Goal: Transaction & Acquisition: Purchase product/service

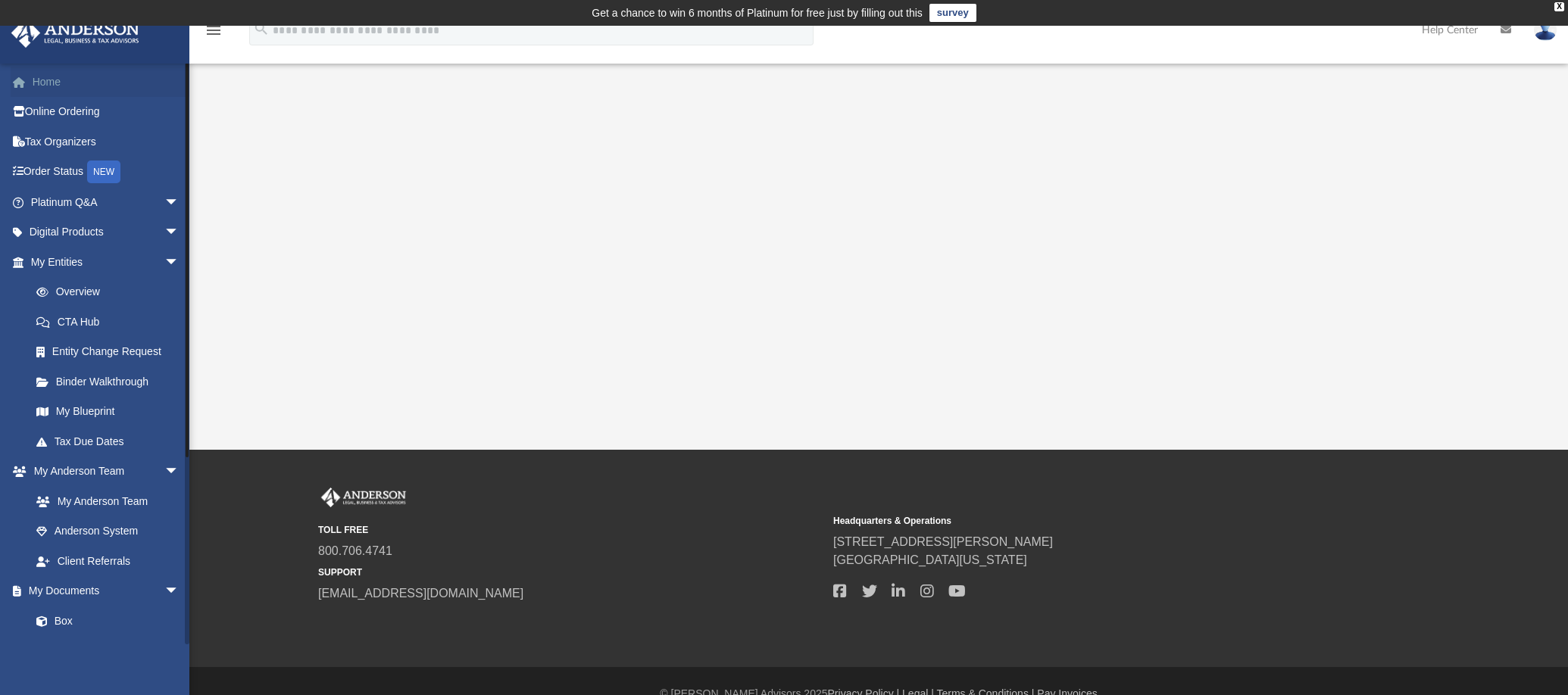
click at [44, 79] on link "Home" at bounding box center [106, 82] width 192 height 30
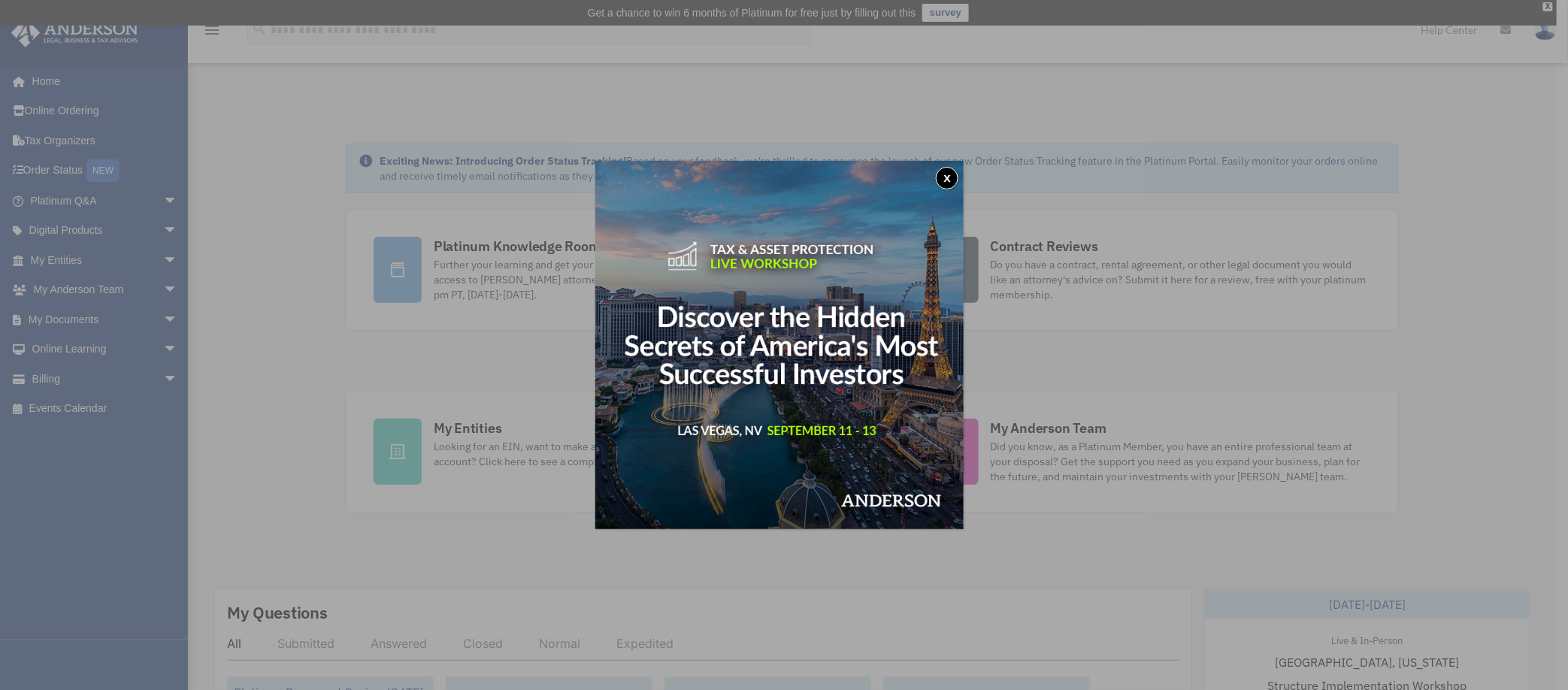
click at [949, 178] on button "x" at bounding box center [947, 178] width 23 height 23
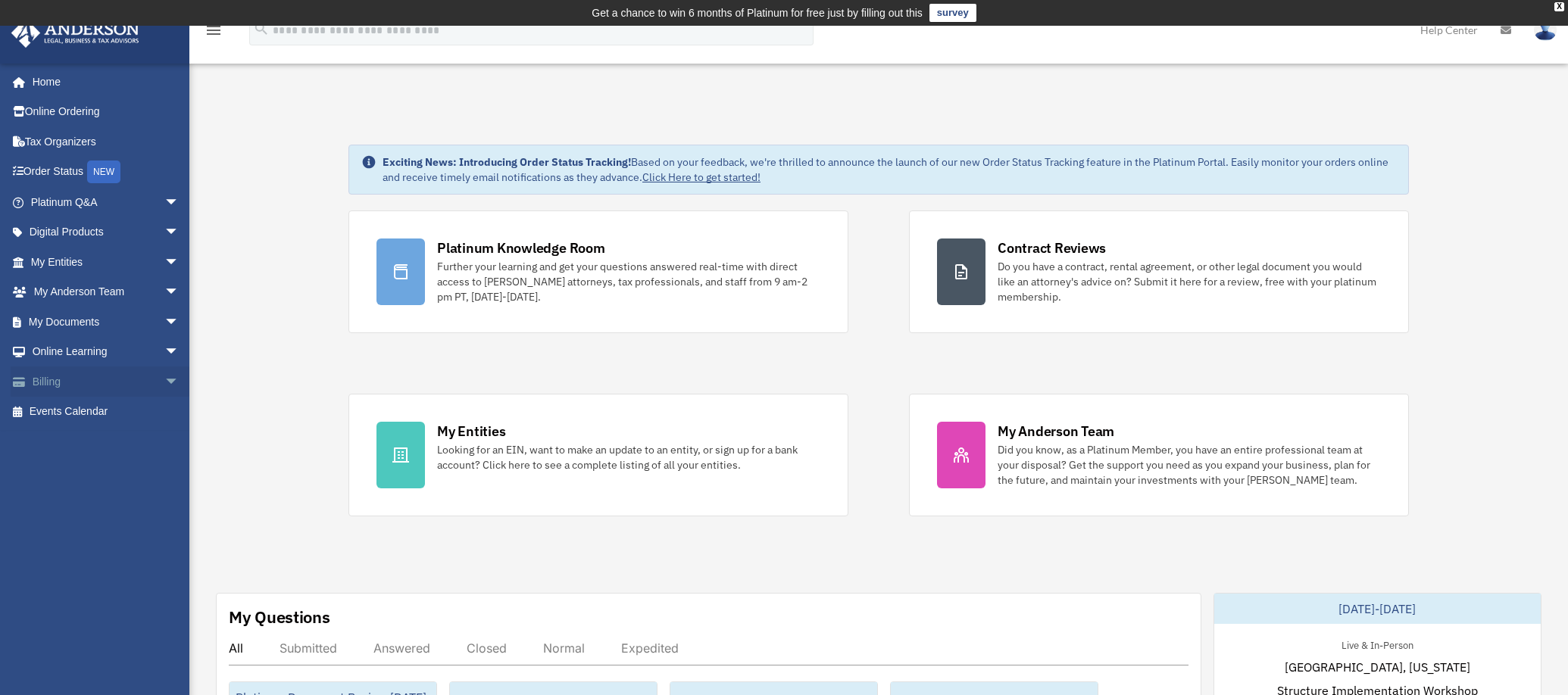
click at [60, 379] on link "Billing arrow_drop_down" at bounding box center [106, 382] width 192 height 30
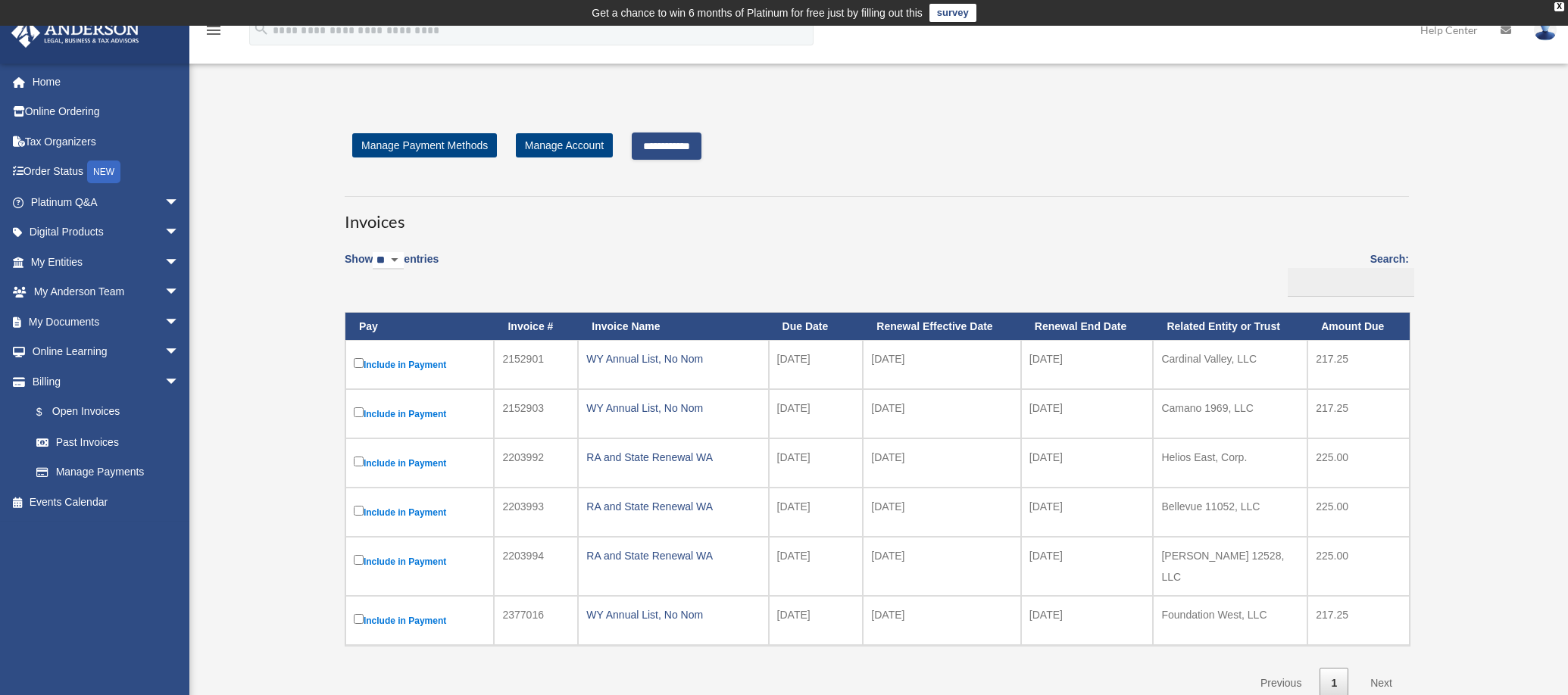
click at [702, 150] on input "**********" at bounding box center [667, 146] width 70 height 27
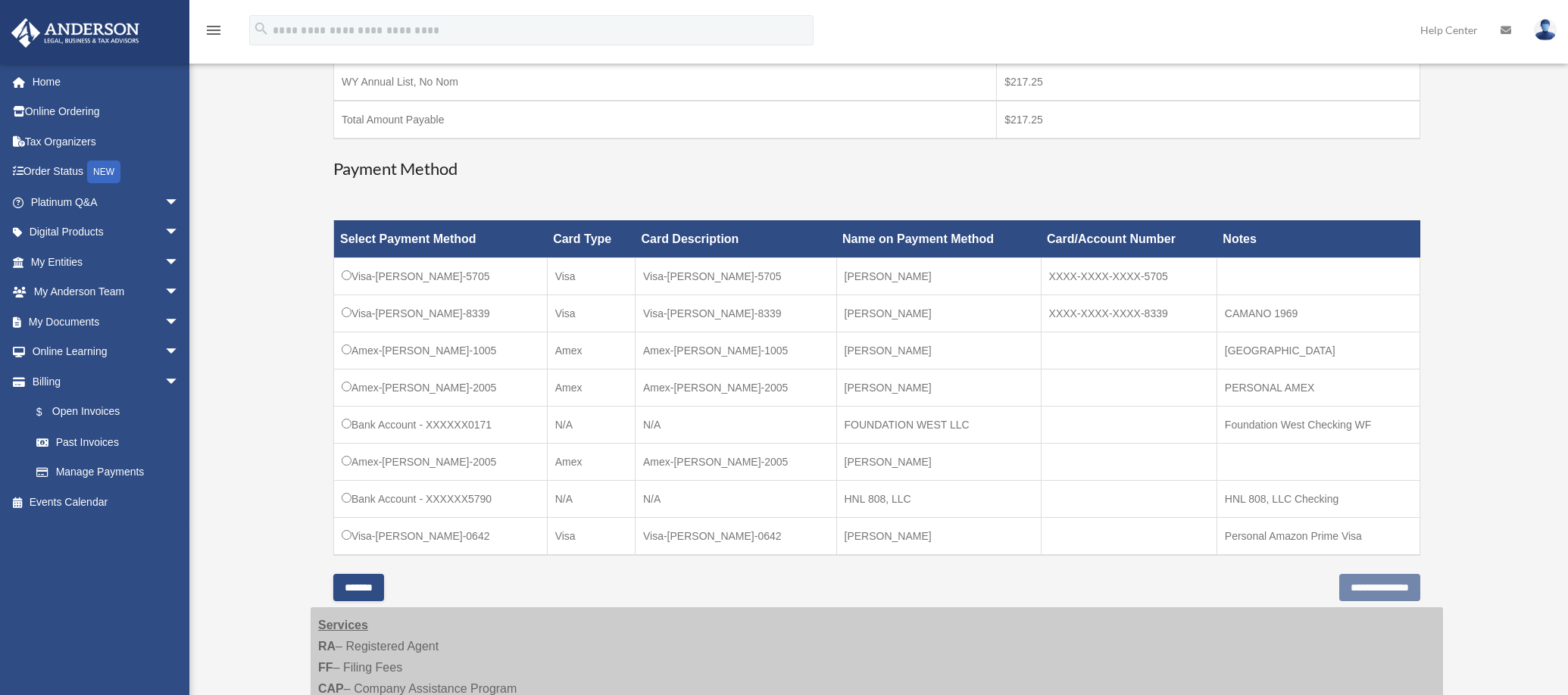
scroll to position [337, 0]
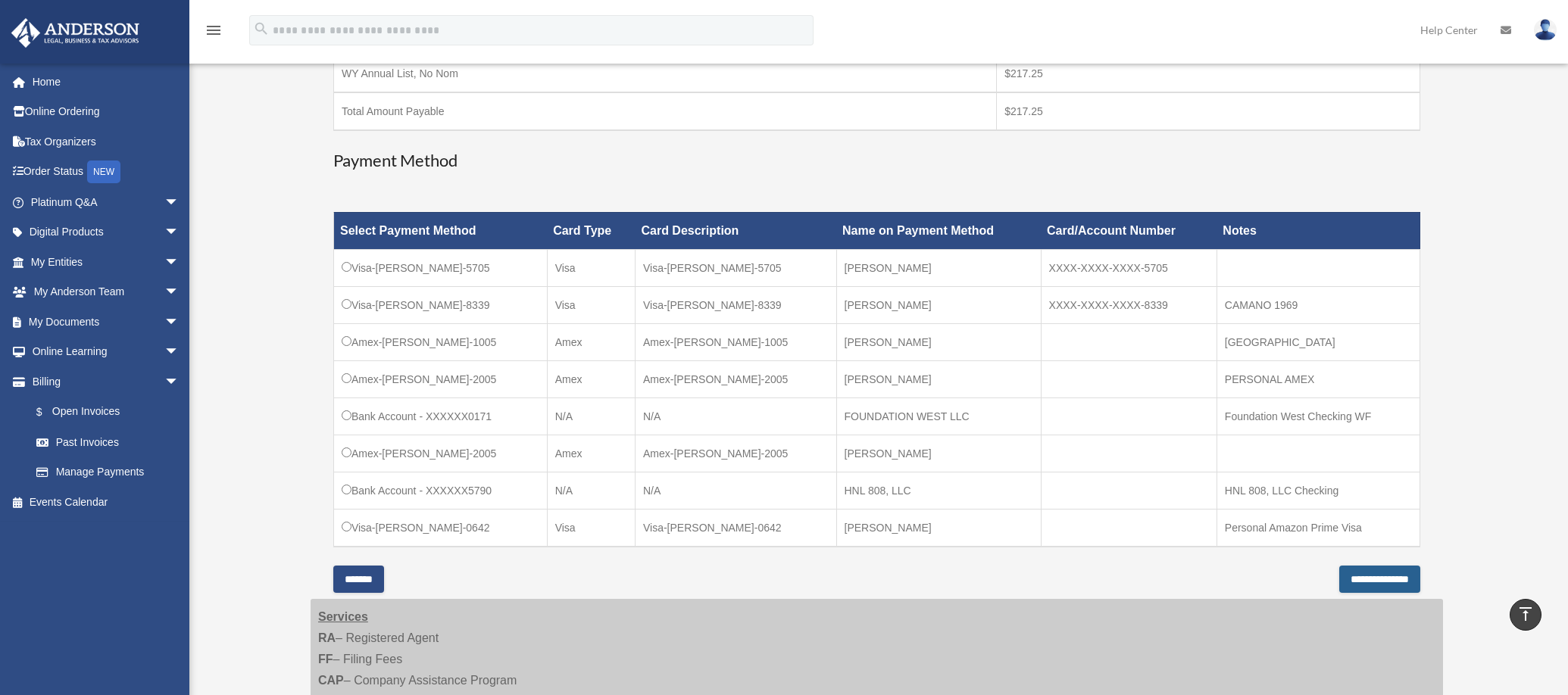
click at [1372, 585] on input "**********" at bounding box center [1380, 579] width 81 height 27
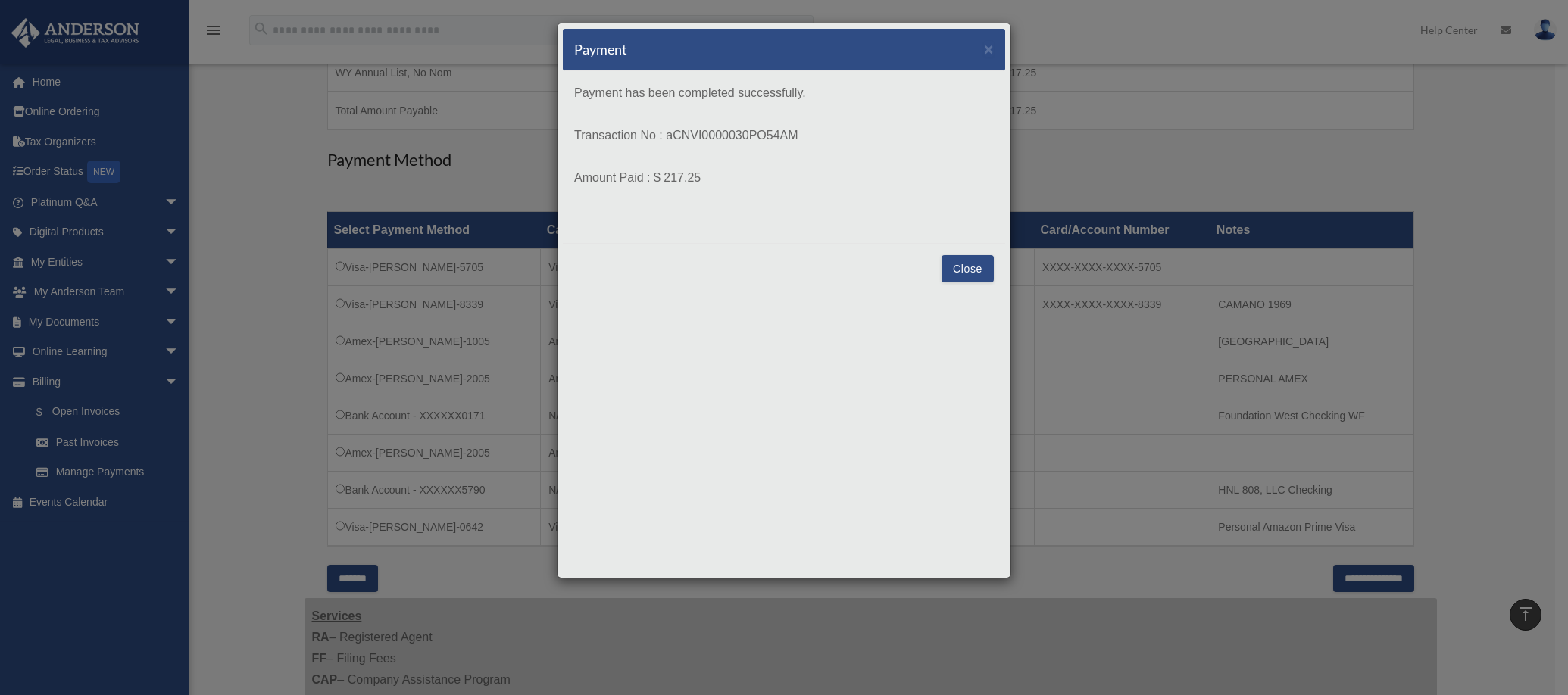
click at [965, 269] on button "Close" at bounding box center [968, 268] width 52 height 27
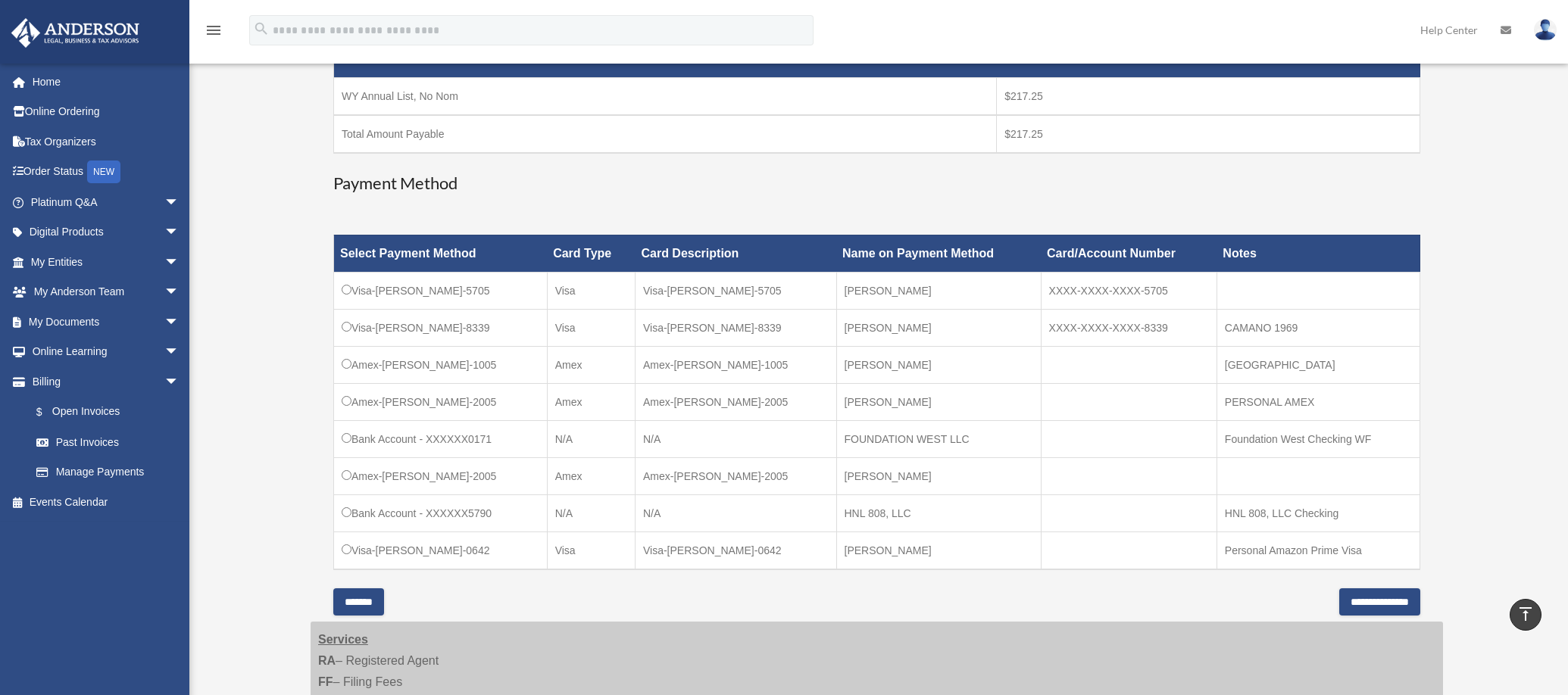
scroll to position [183, 0]
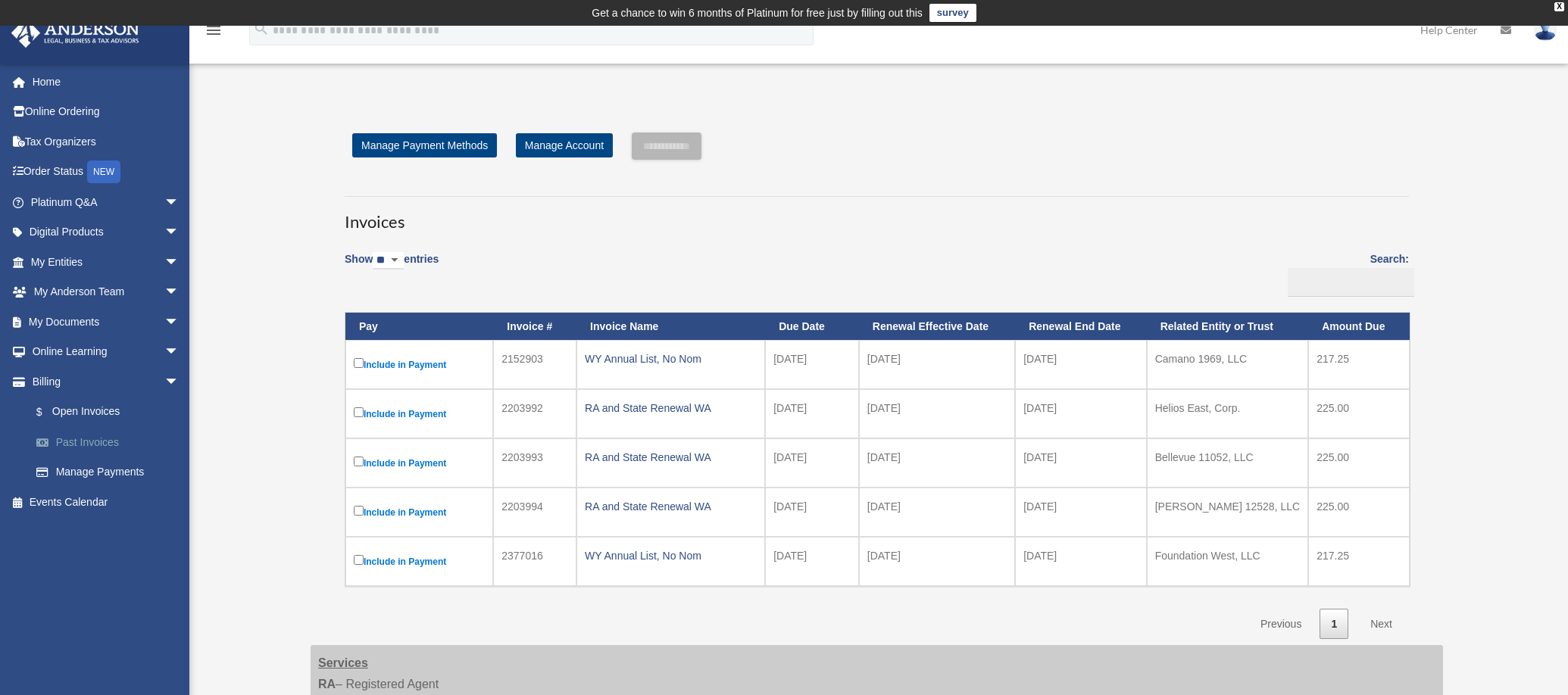
click at [61, 438] on link "Past Invoices" at bounding box center [112, 442] width 181 height 30
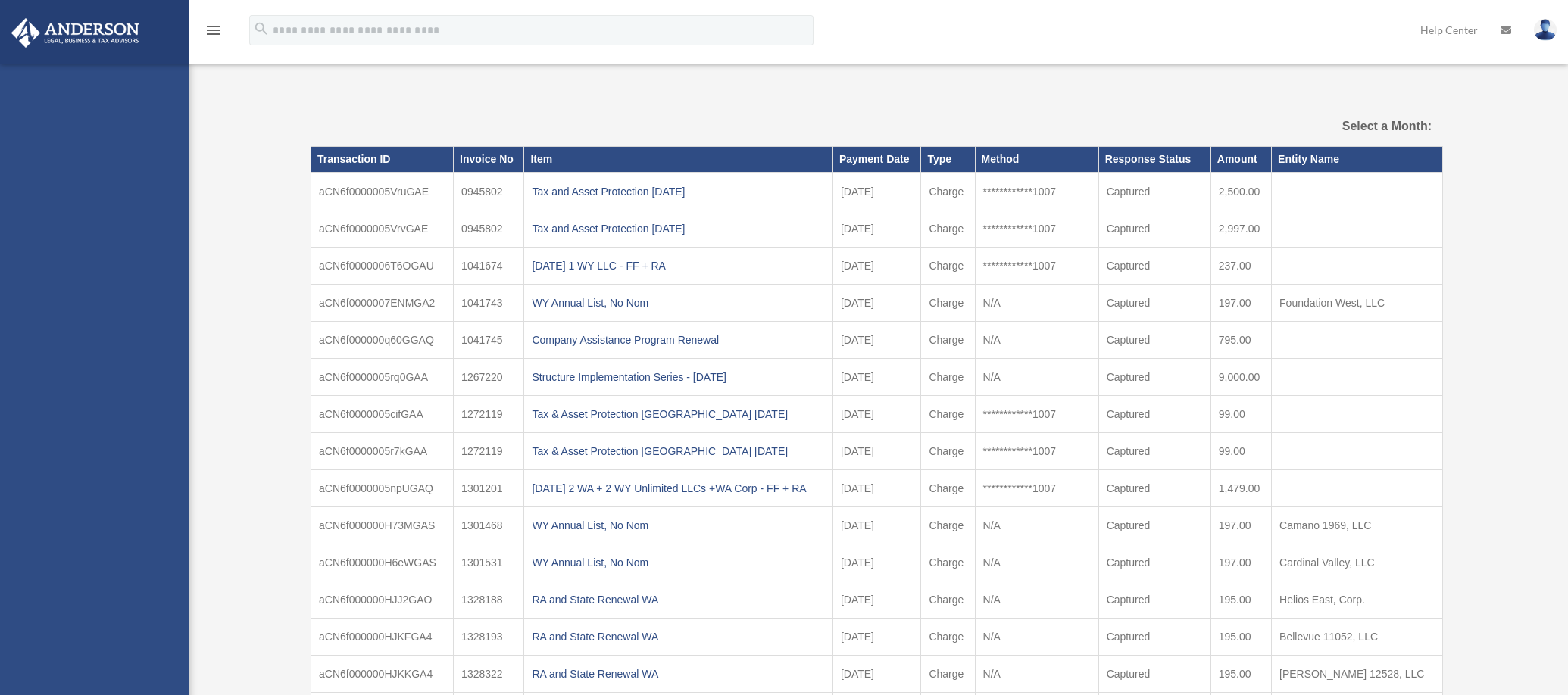
select select
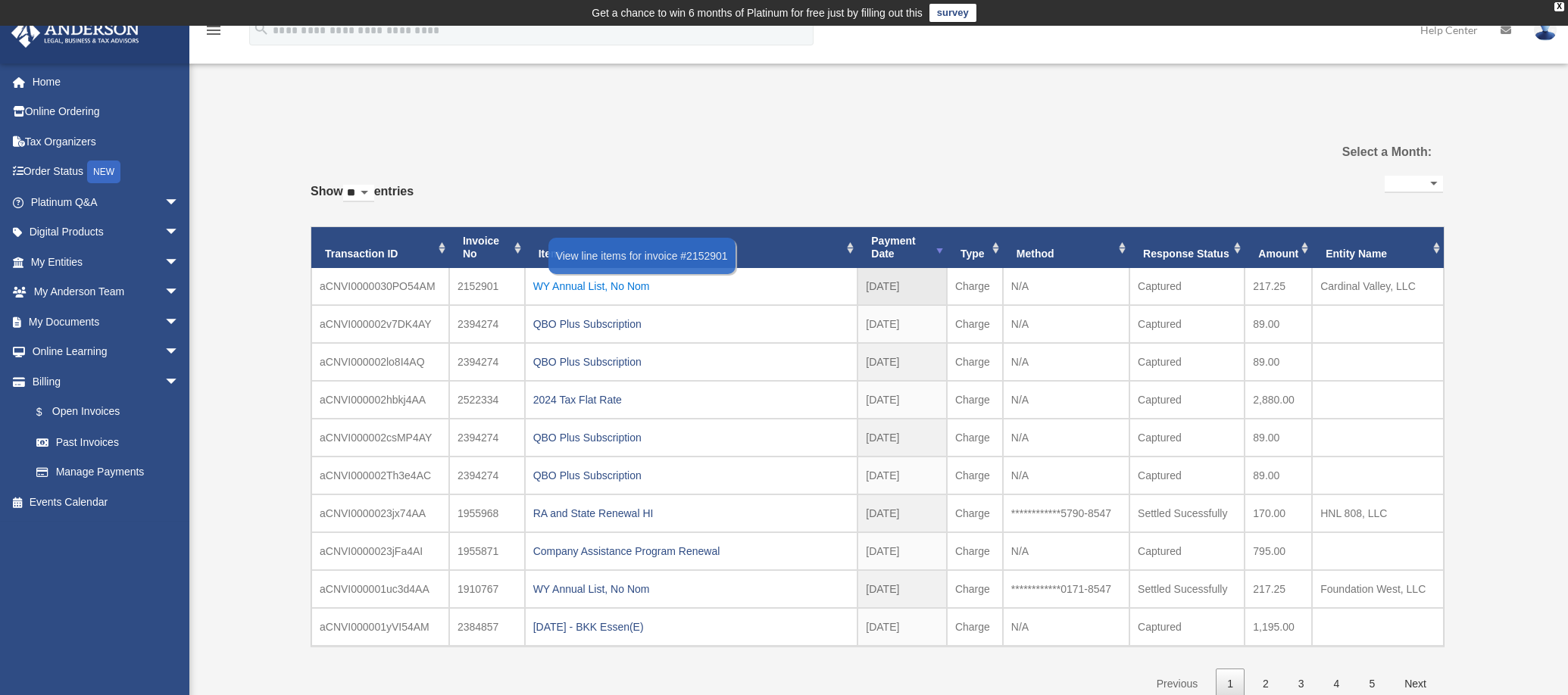
click at [573, 289] on div "WY Annual List, No Nom" at bounding box center [691, 286] width 317 height 21
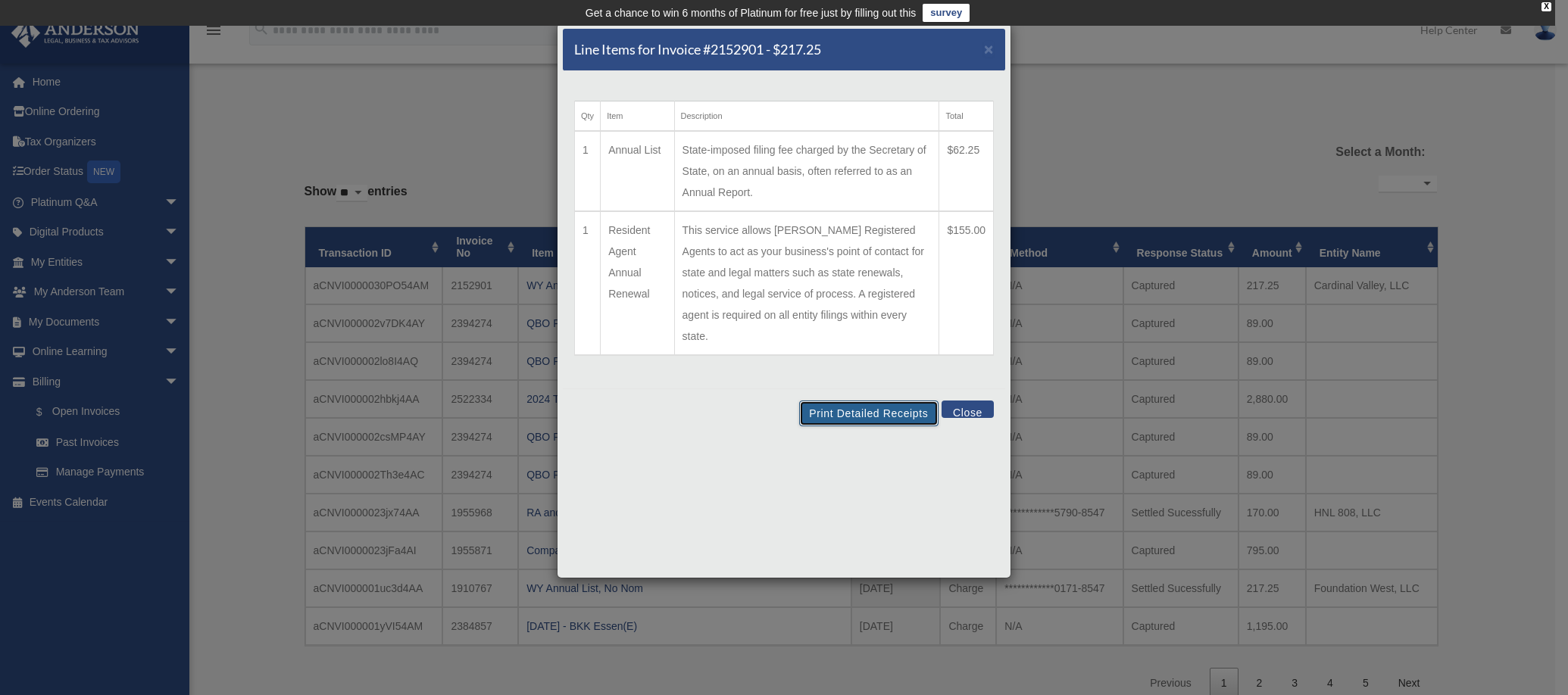
click at [897, 401] on button "Print Detailed Receipts" at bounding box center [868, 413] width 139 height 26
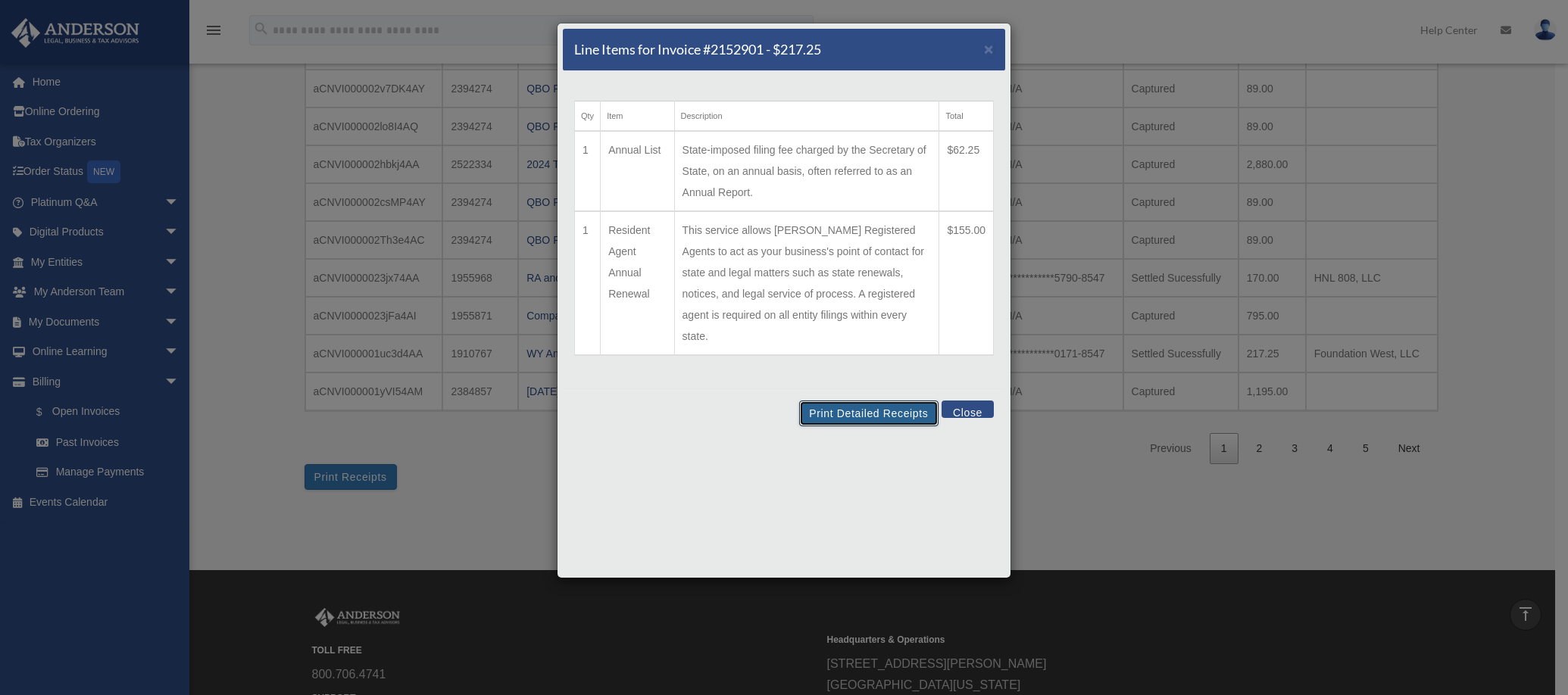
scroll to position [231, 0]
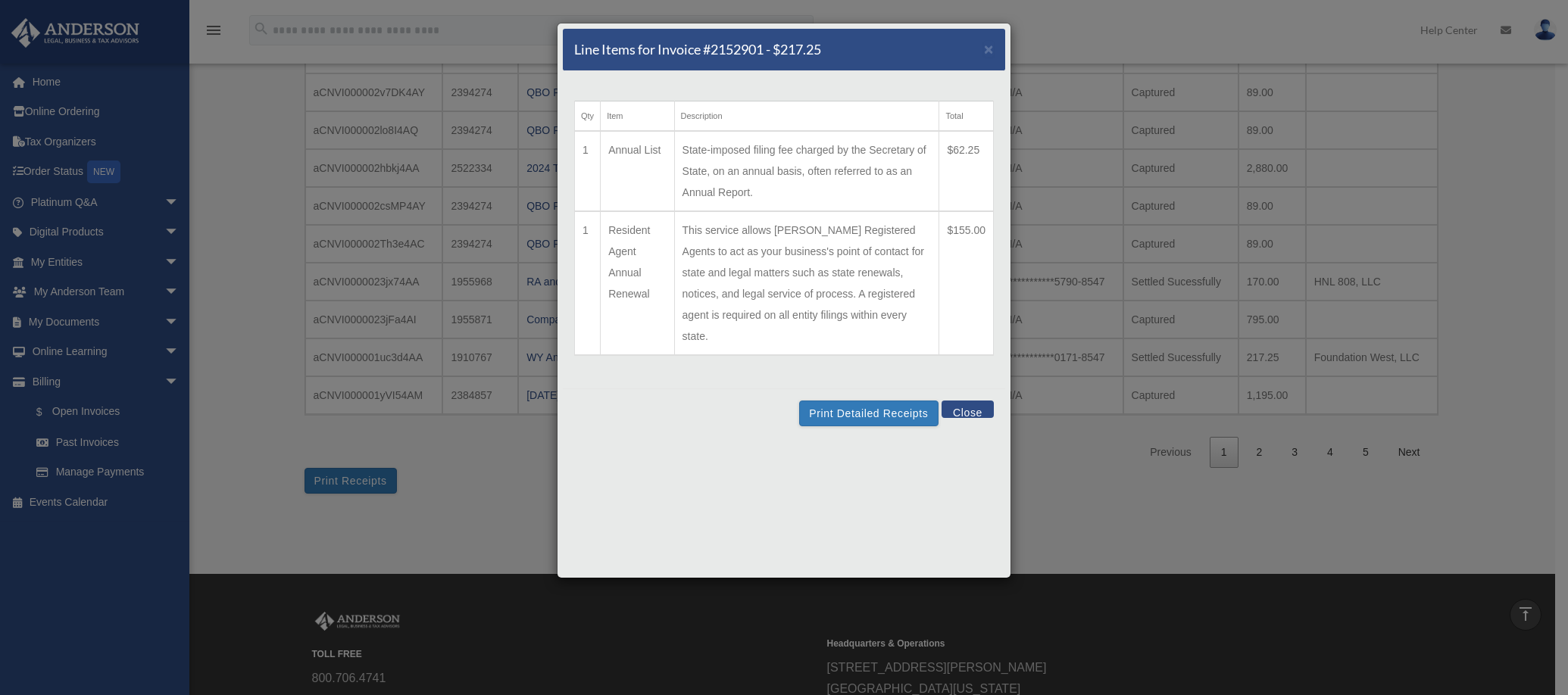
click at [964, 401] on button "Close" at bounding box center [968, 409] width 52 height 17
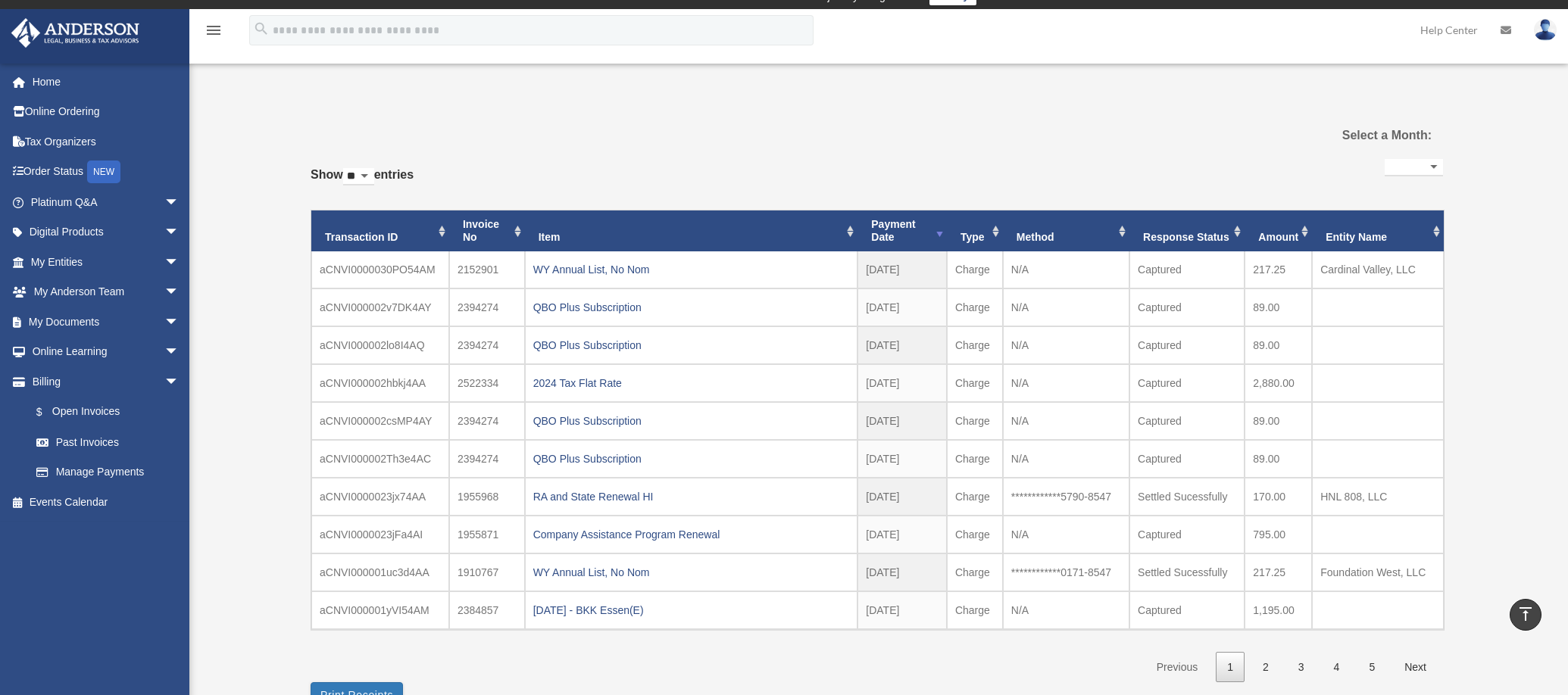
scroll to position [0, 0]
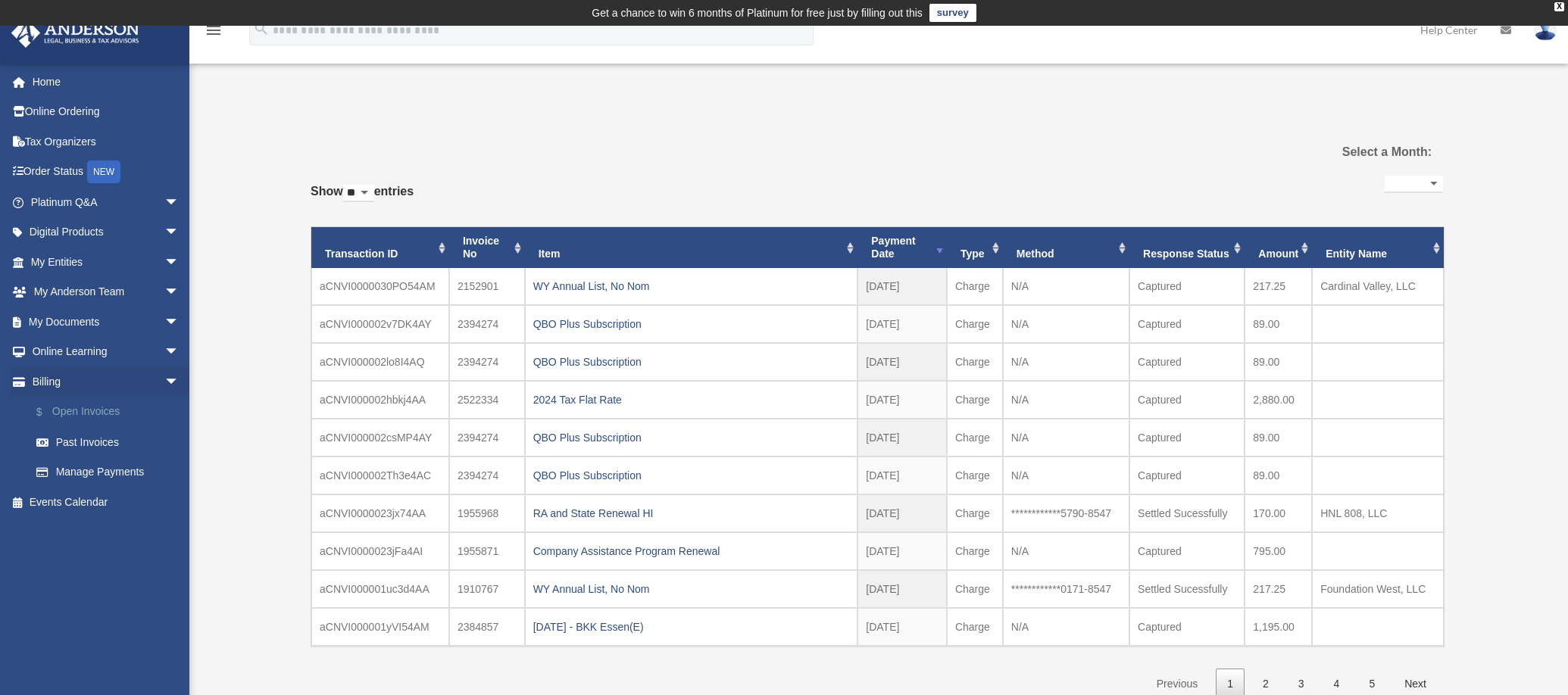
click at [89, 406] on link "$ Open Invoices" at bounding box center [112, 412] width 181 height 31
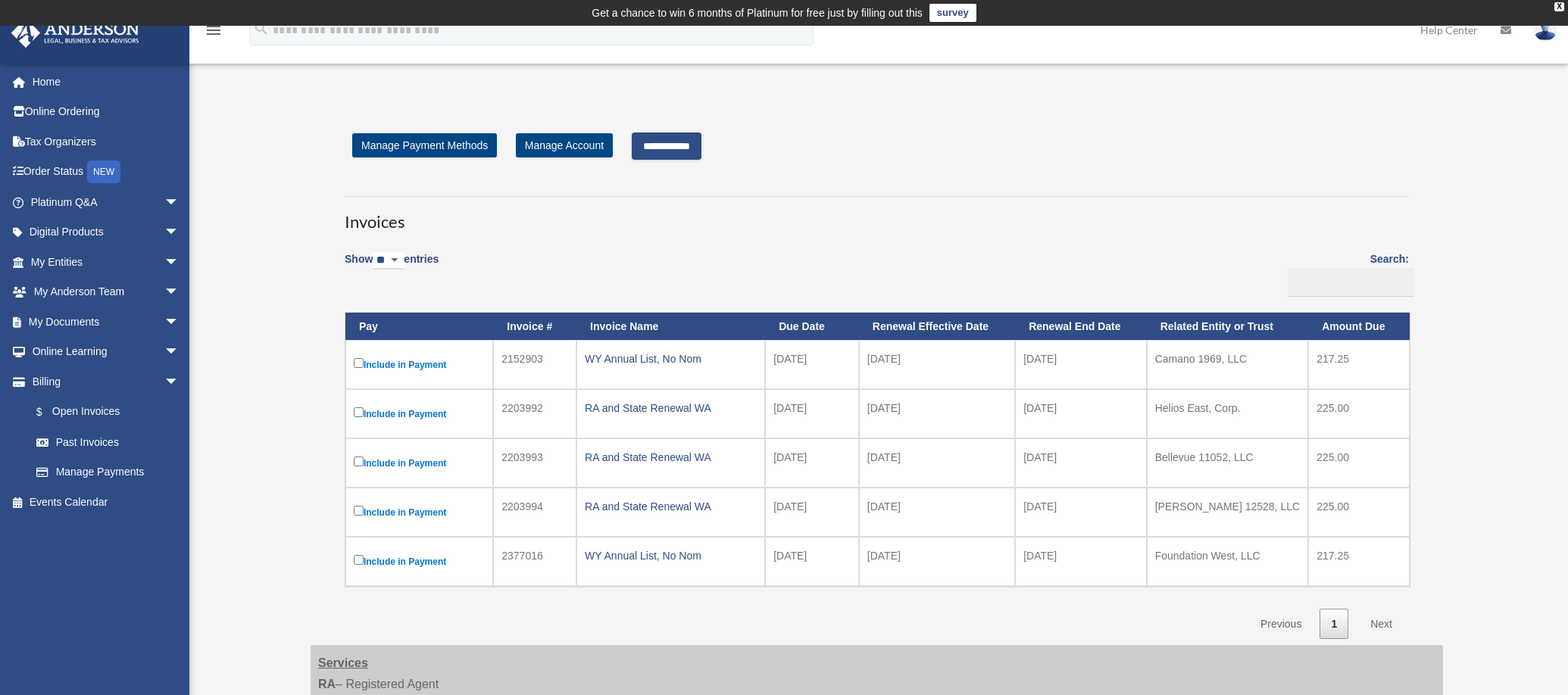
click at [698, 151] on input "**********" at bounding box center [667, 146] width 70 height 27
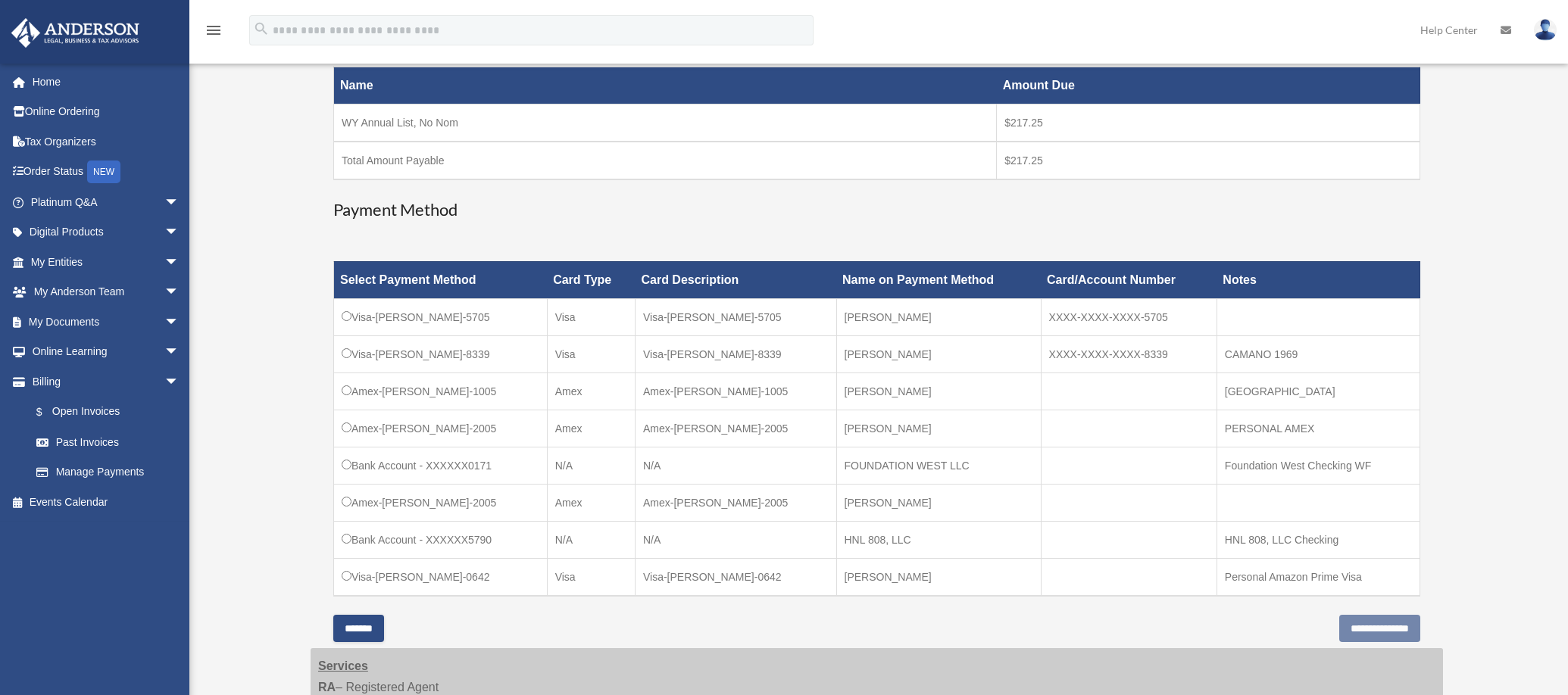
scroll to position [290, 0]
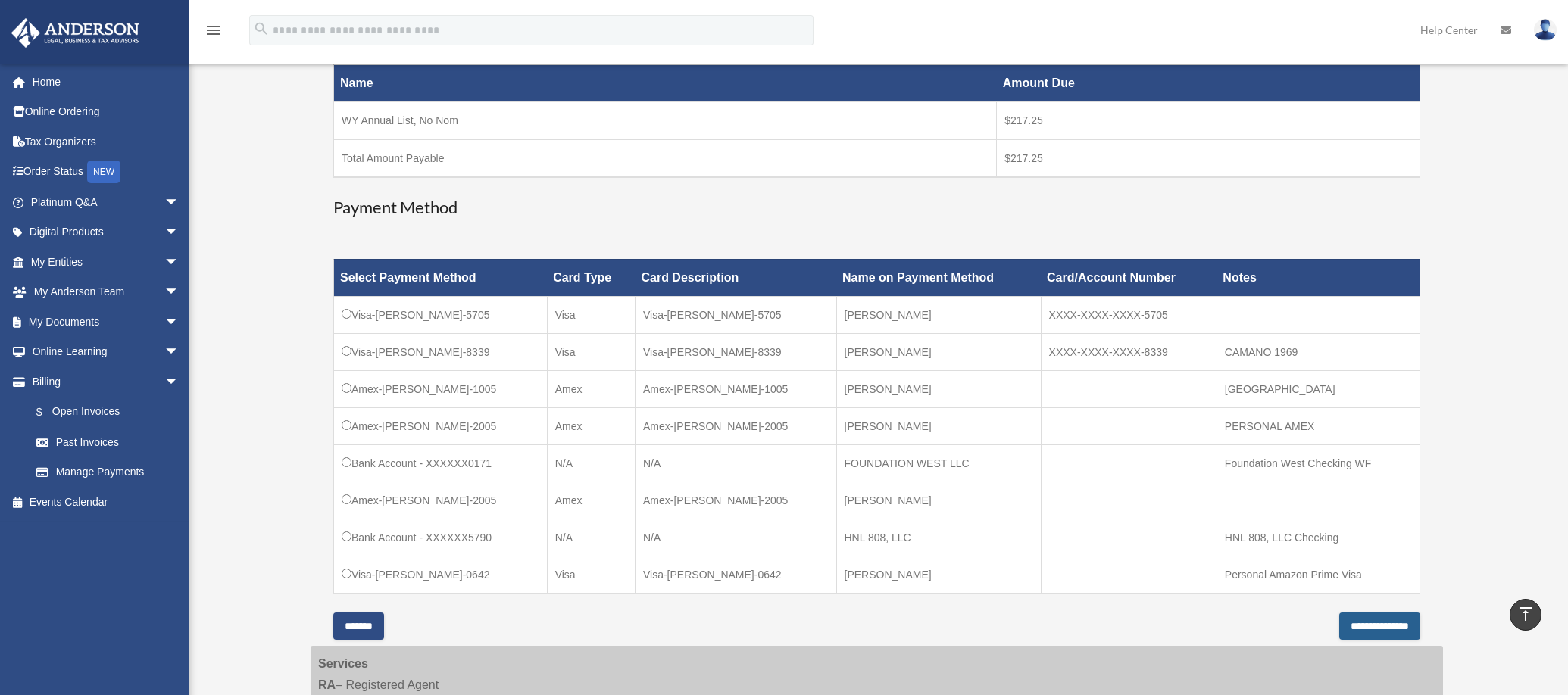
click at [1366, 627] on input "**********" at bounding box center [1380, 626] width 81 height 27
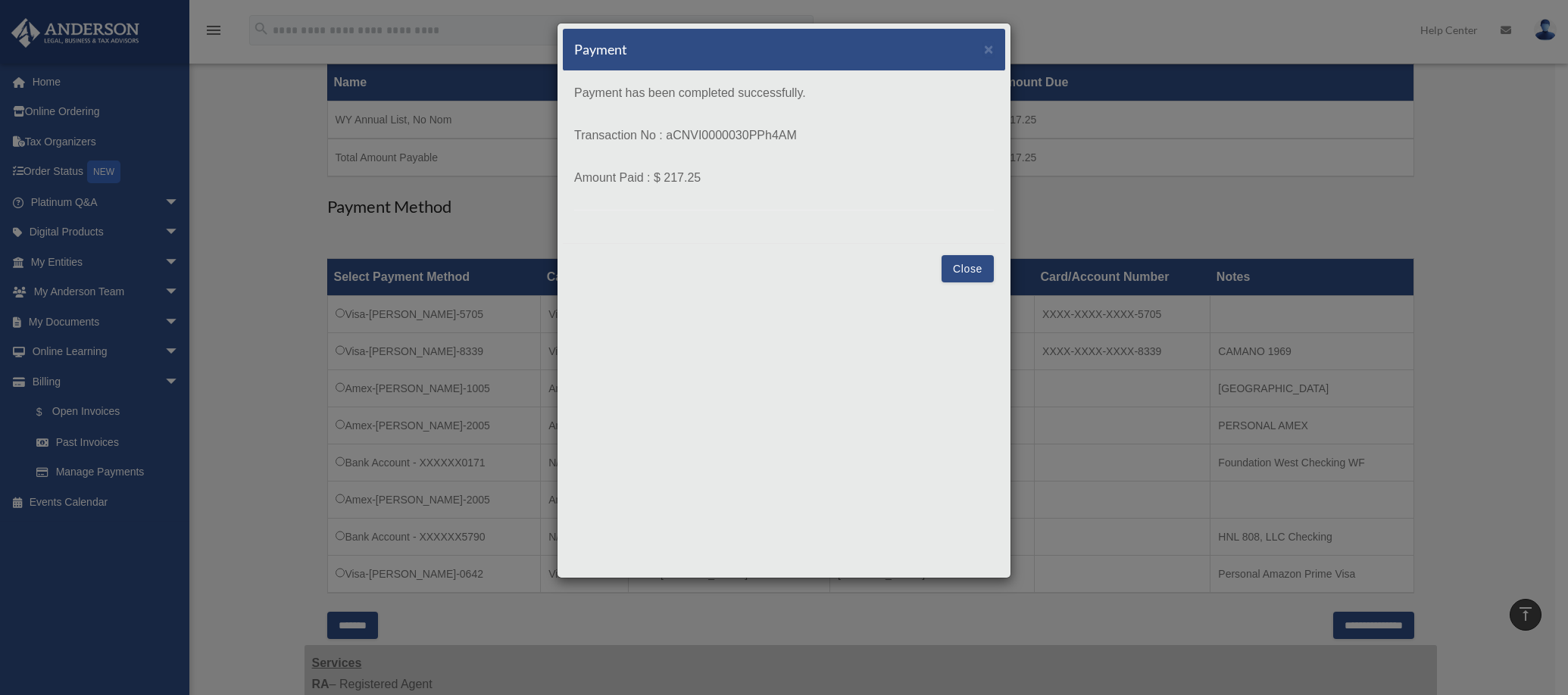
click at [983, 268] on button "Close" at bounding box center [968, 268] width 52 height 27
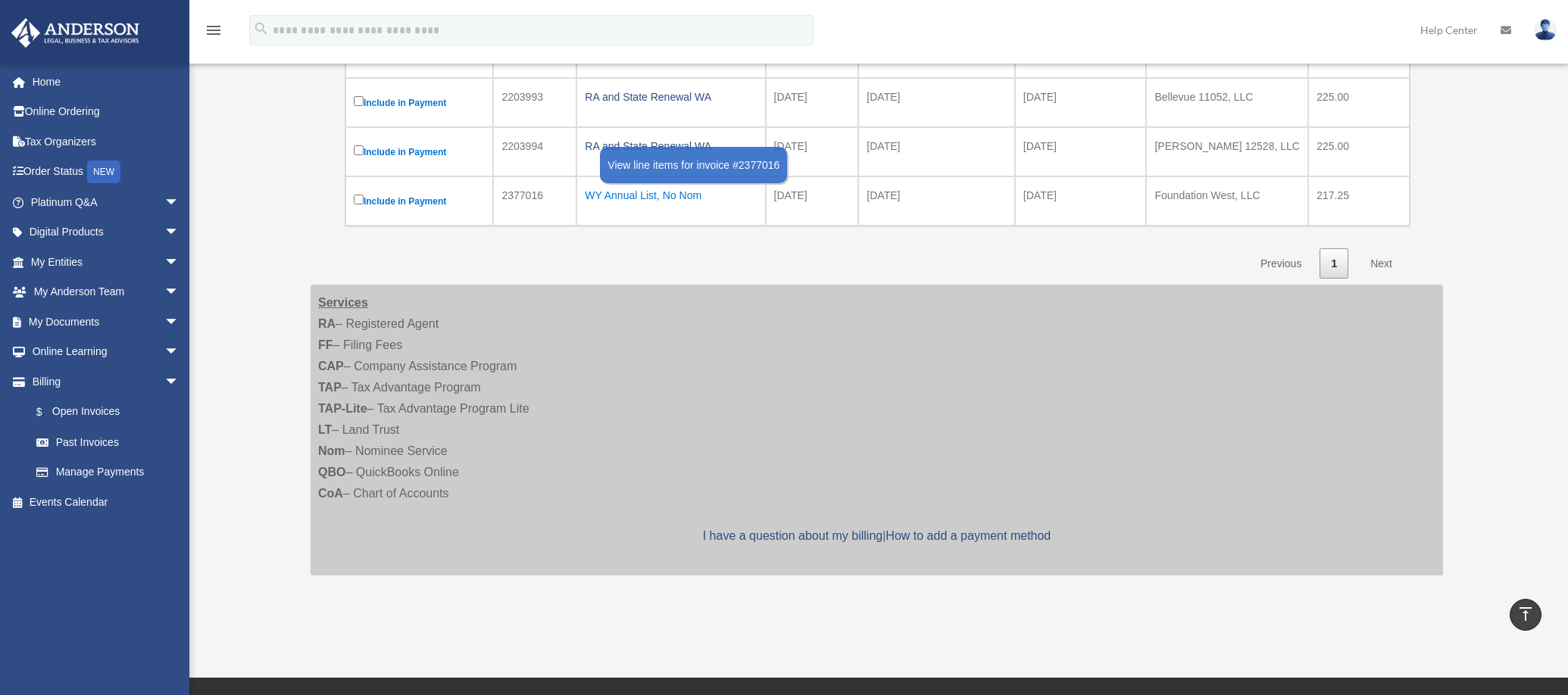
scroll to position [308, 0]
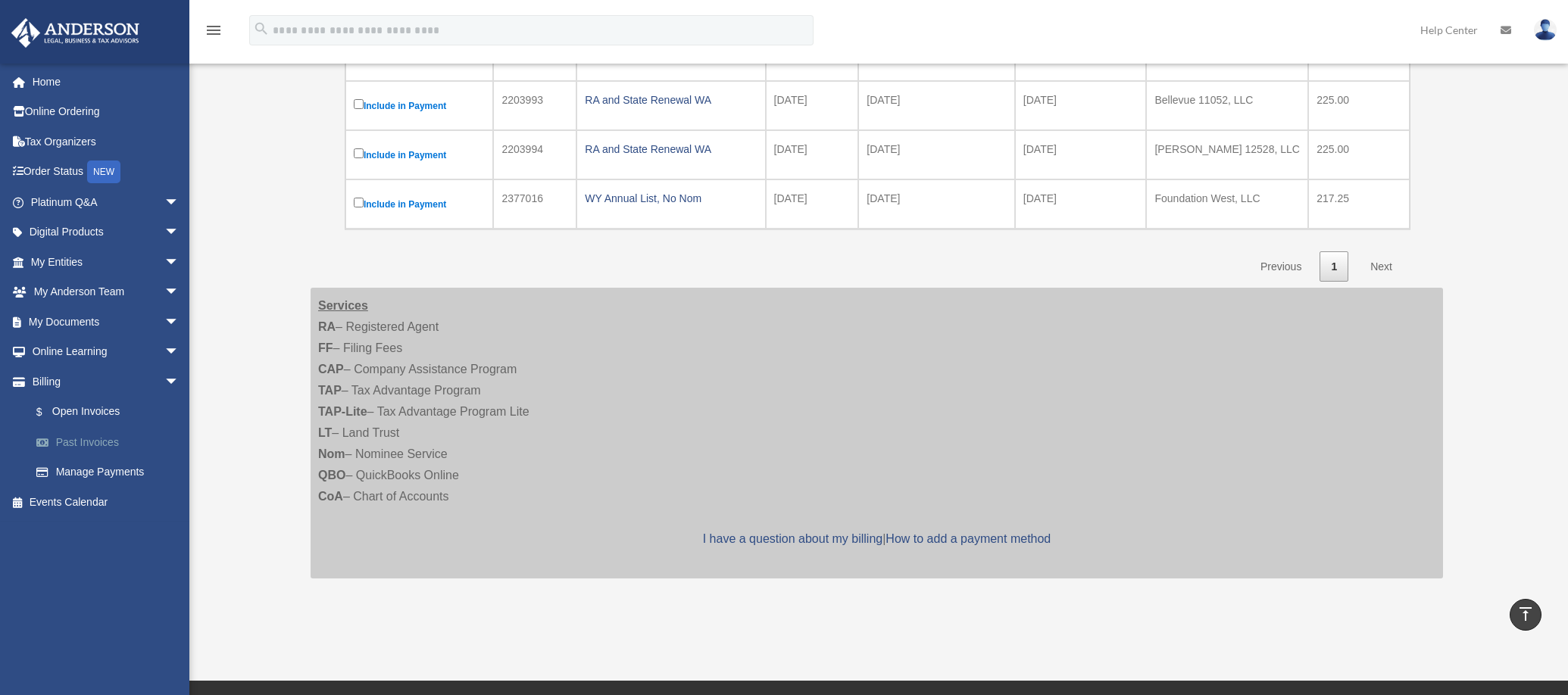
click at [96, 440] on link "Past Invoices" at bounding box center [112, 442] width 181 height 30
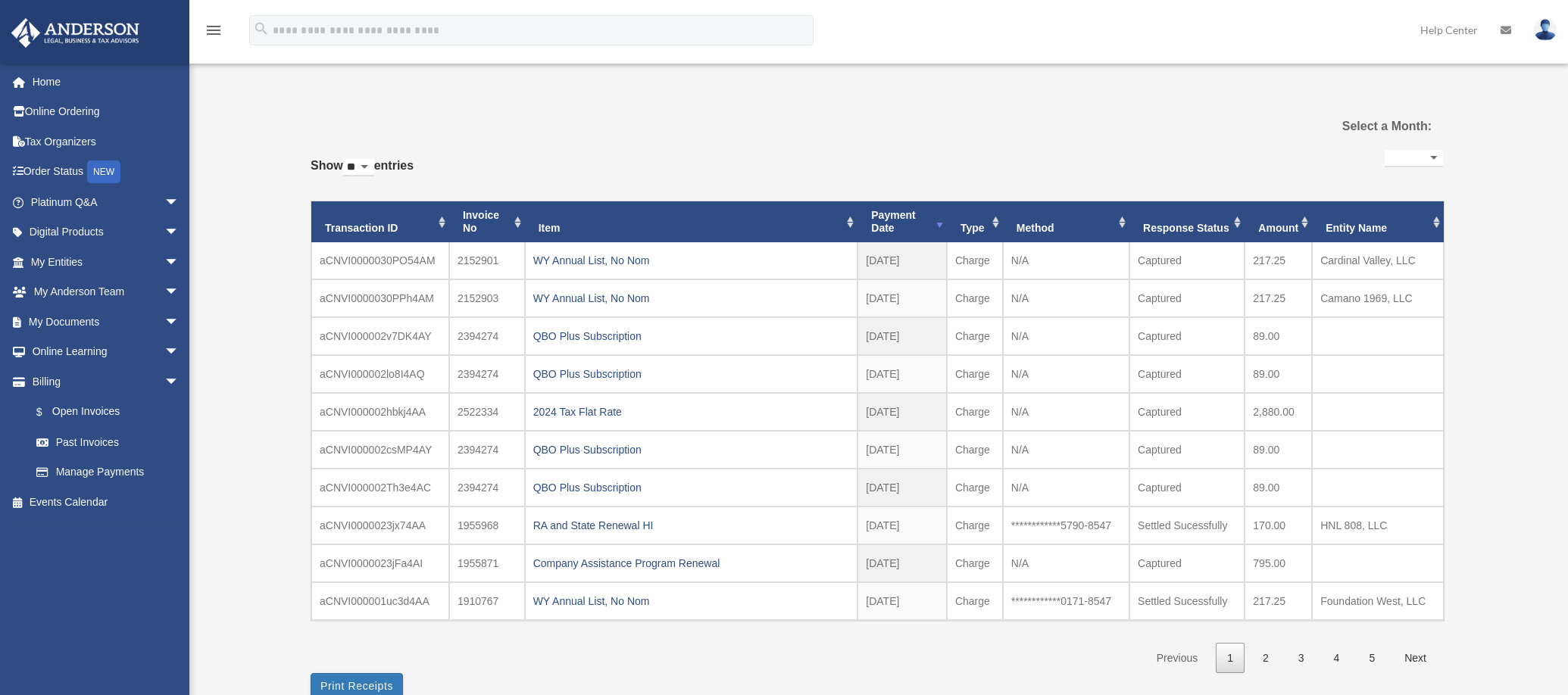
select select
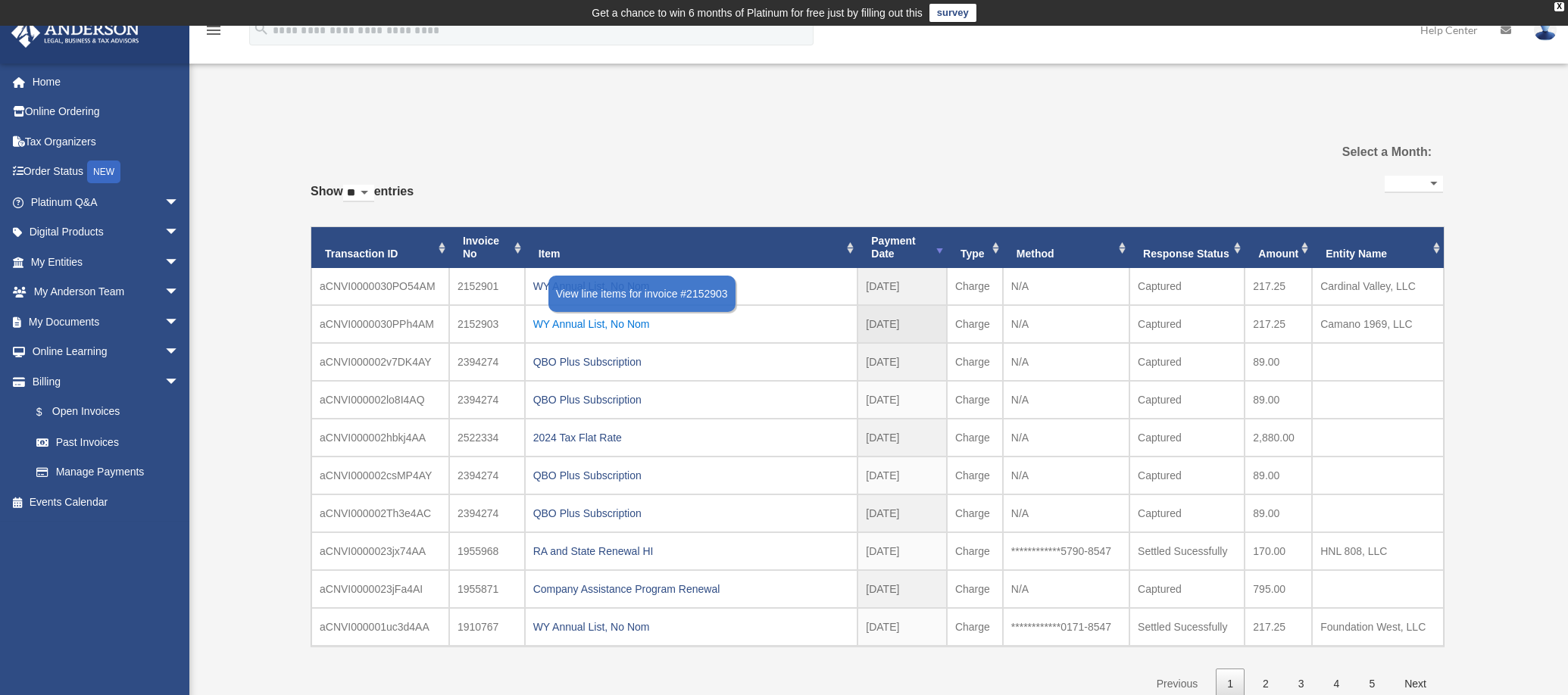
click at [610, 325] on div "WY Annual List, No Nom" at bounding box center [691, 324] width 317 height 21
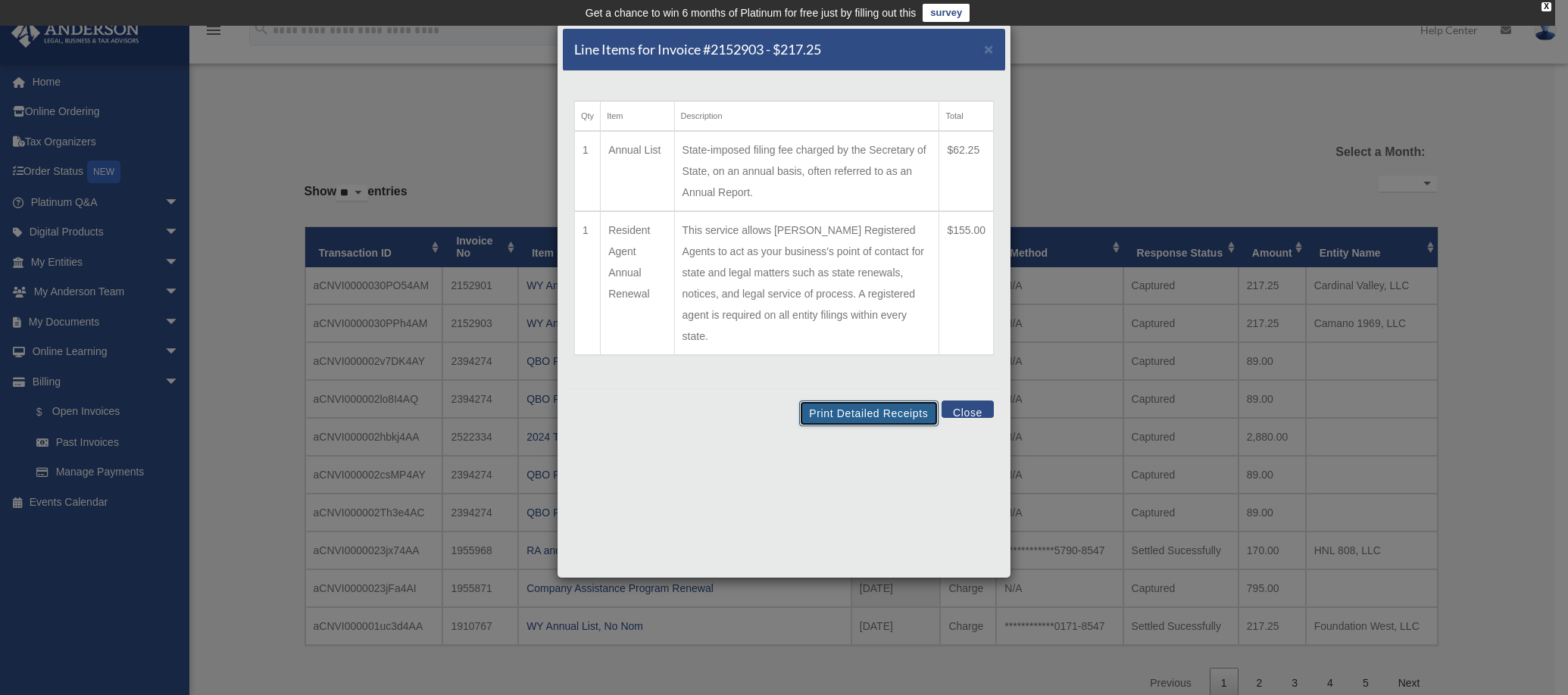
click at [885, 401] on button "Print Detailed Receipts" at bounding box center [868, 413] width 139 height 26
click at [983, 401] on button "Close" at bounding box center [968, 409] width 52 height 17
